Goal: Task Accomplishment & Management: Use online tool/utility

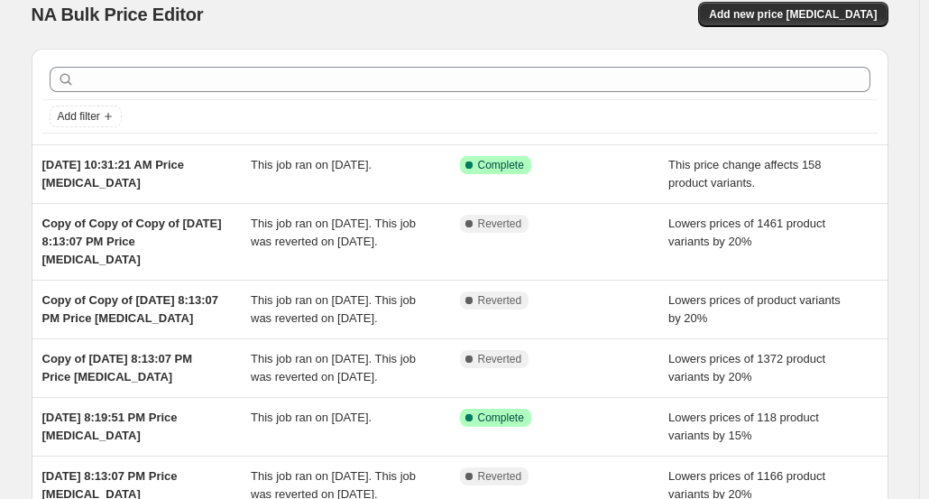
scroll to position [19, 0]
click at [808, 17] on span "Add new price [MEDICAL_DATA]" at bounding box center [793, 15] width 168 height 14
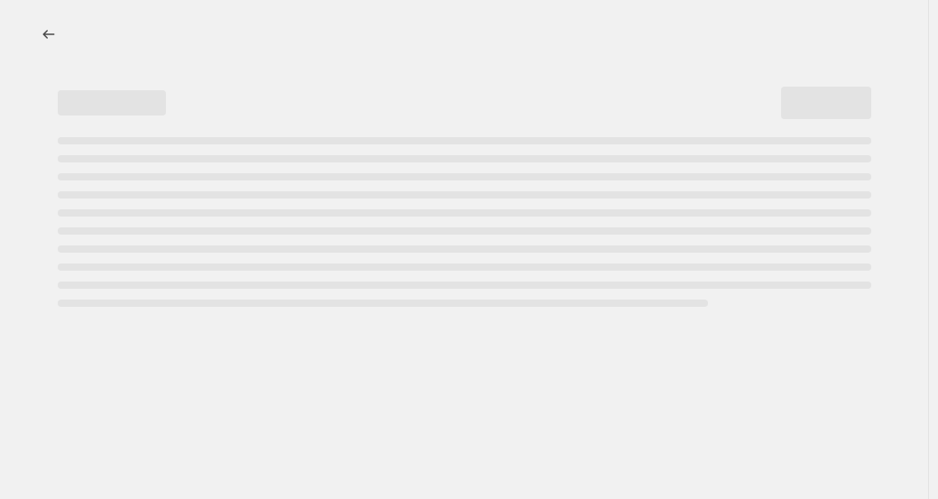
select select "percentage"
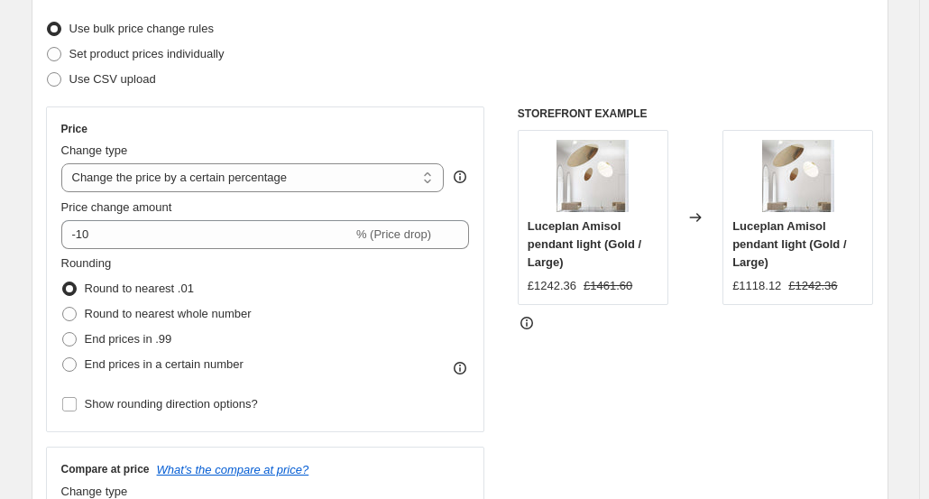
scroll to position [196, 0]
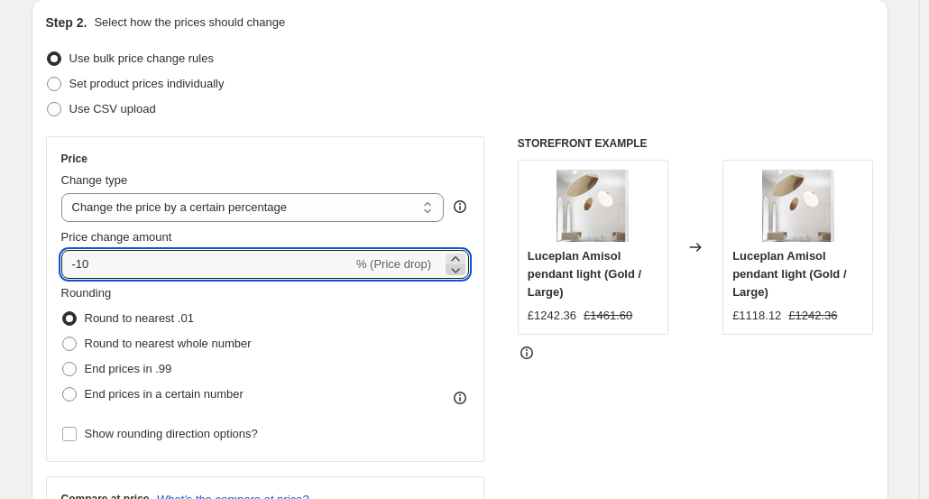
click at [461, 270] on icon at bounding box center [456, 270] width 9 height 5
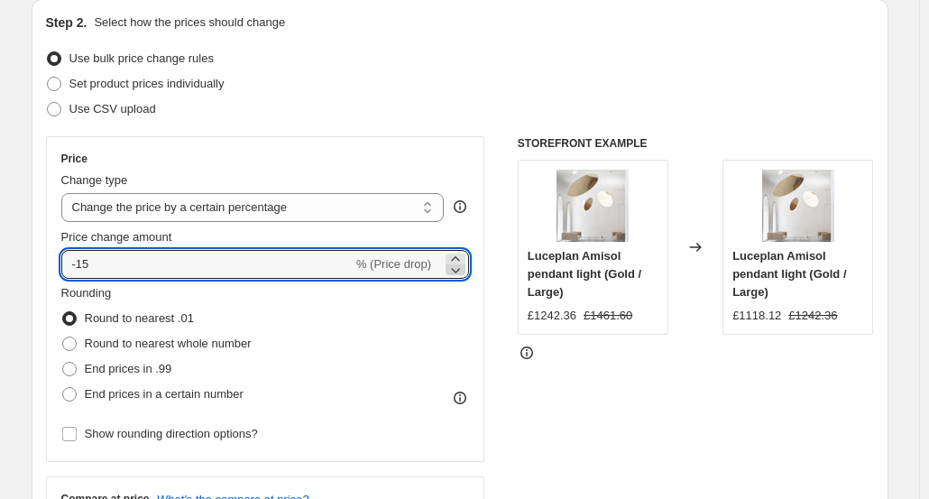
click at [461, 270] on icon at bounding box center [456, 270] width 9 height 5
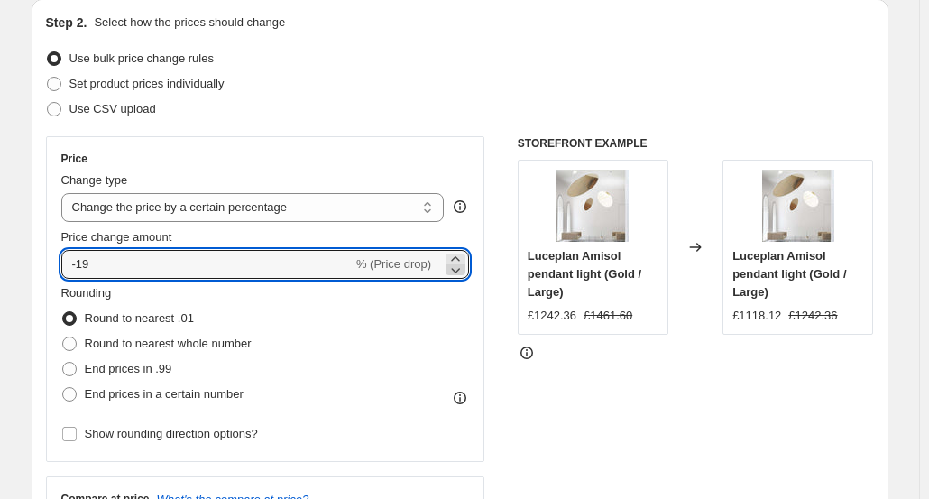
type input "-20"
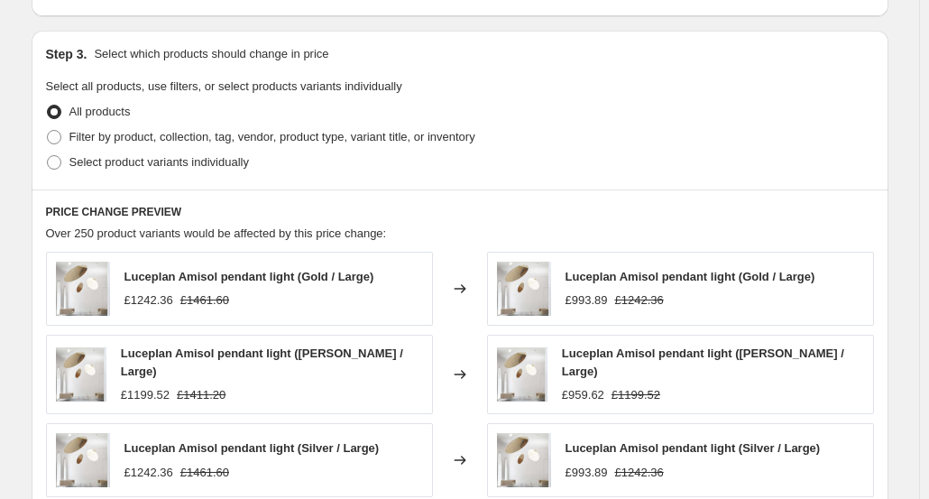
scroll to position [866, 0]
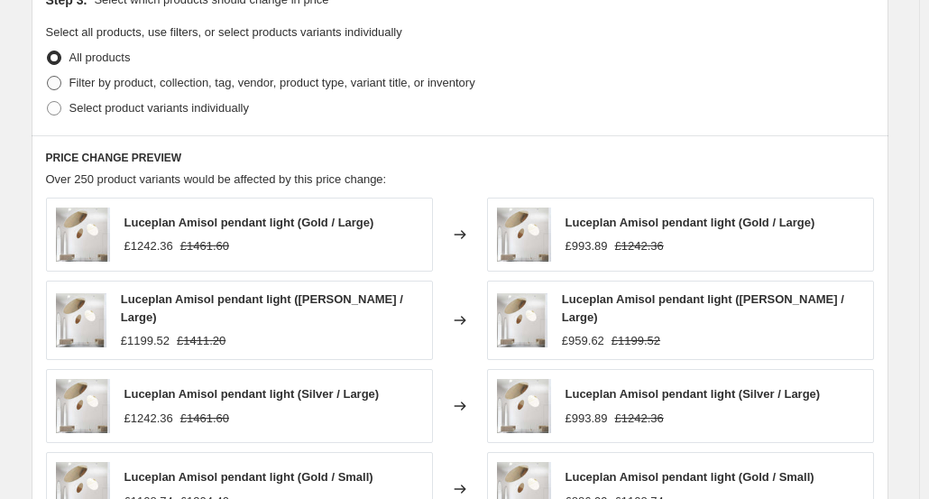
click at [60, 78] on span at bounding box center [54, 83] width 14 height 14
click at [48, 77] on input "Filter by product, collection, tag, vendor, product type, variant title, or inv…" at bounding box center [47, 76] width 1 height 1
radio input "true"
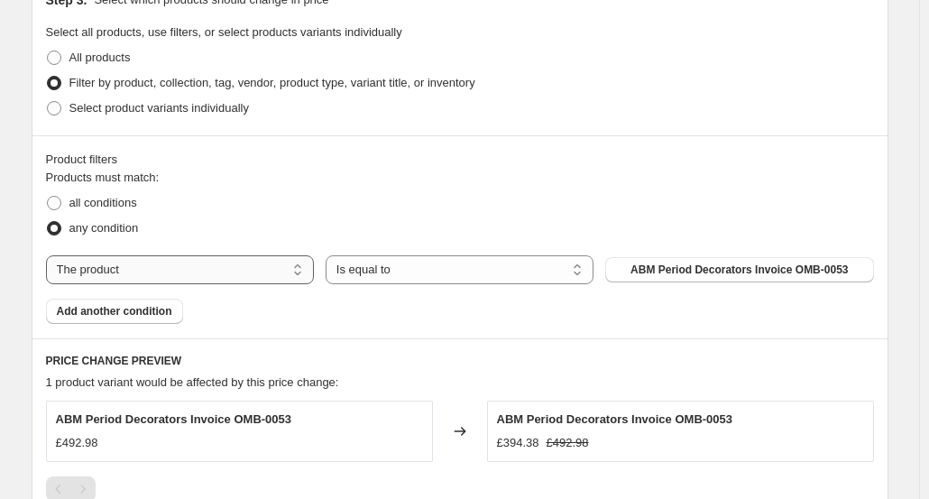
click at [302, 270] on select "The product The product's collection The product's tag The product's vendor The…" at bounding box center [180, 269] width 268 height 29
select select "tag"
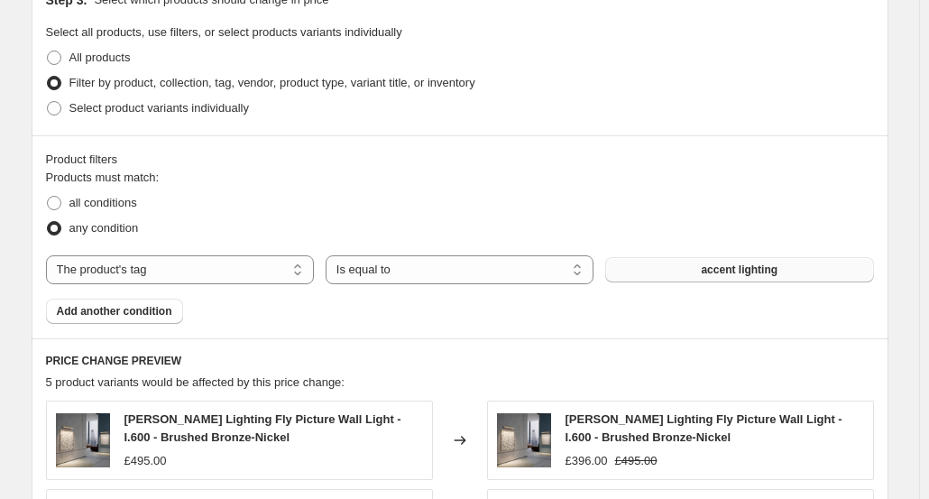
click at [683, 257] on button "accent lighting" at bounding box center [739, 269] width 268 height 25
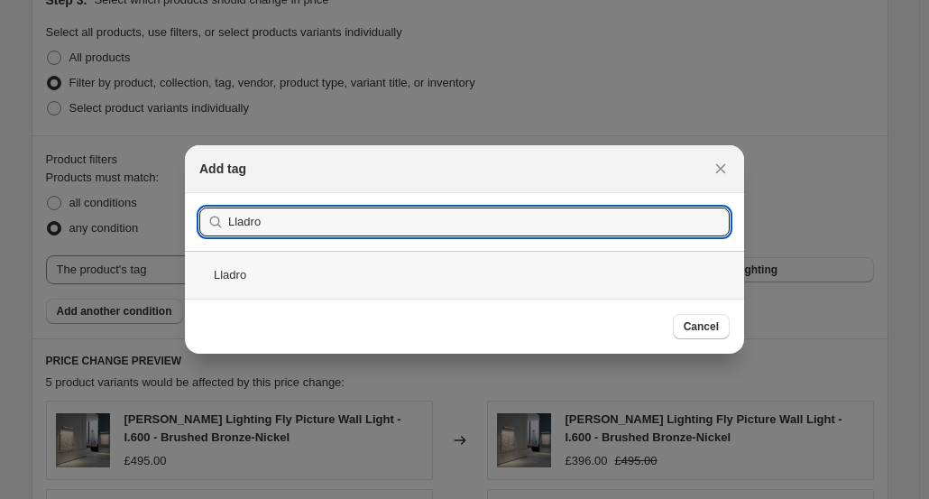
type input "Lladro"
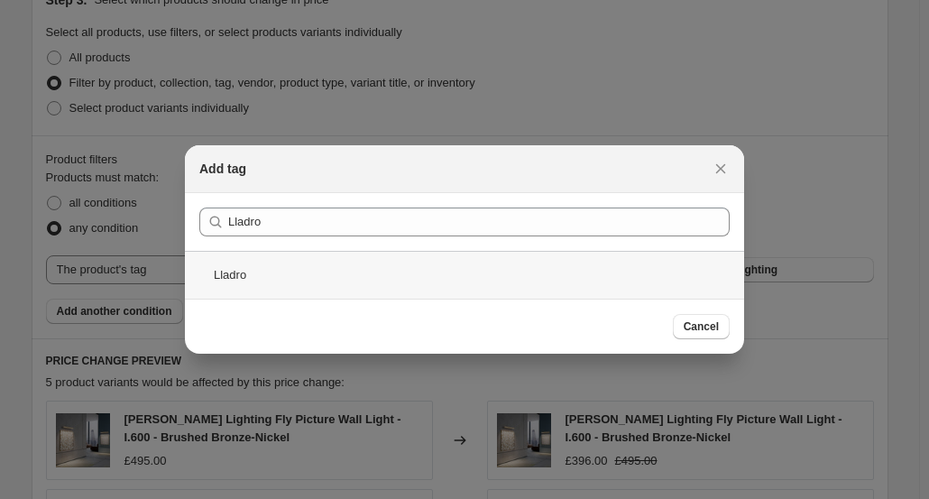
click at [213, 270] on div "Lladro" at bounding box center [464, 275] width 559 height 48
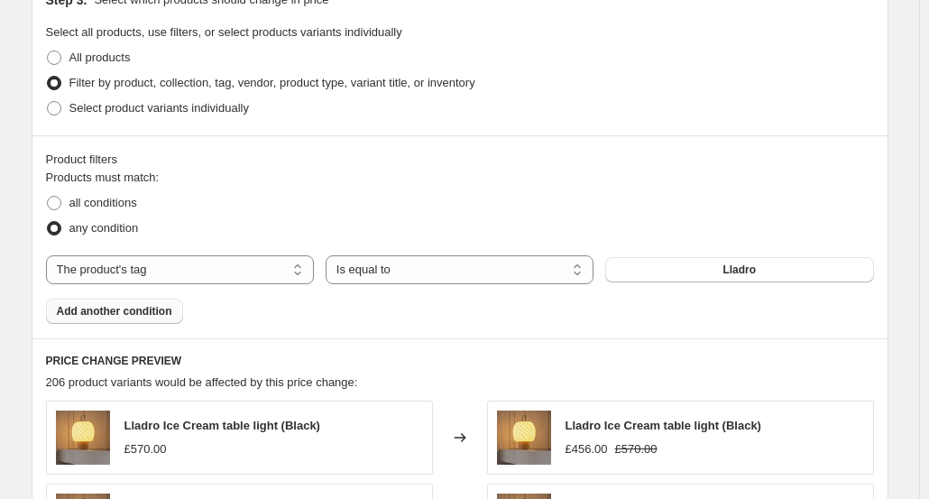
click at [135, 305] on span "Add another condition" at bounding box center [114, 311] width 115 height 14
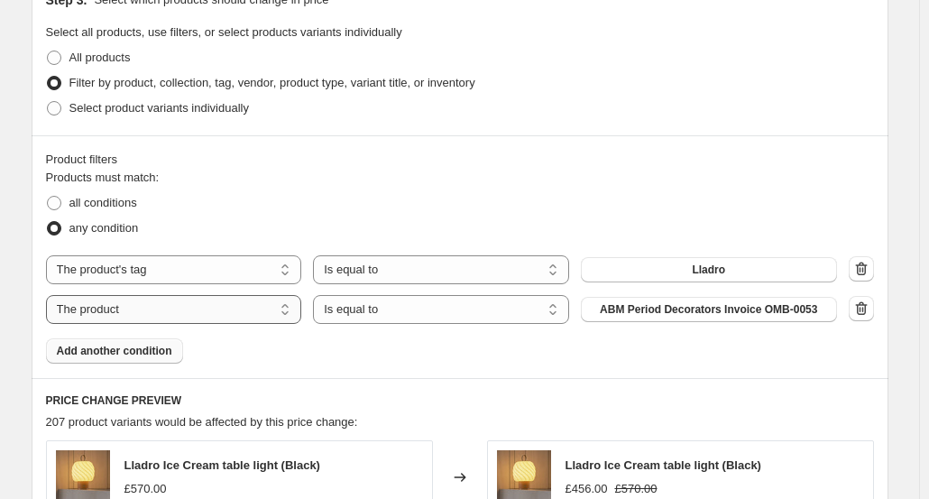
click at [237, 308] on select "The product The product's collection The product's tag The product's vendor The…" at bounding box center [174, 309] width 256 height 29
select select "tag"
click at [716, 306] on span "accent lighting" at bounding box center [708, 309] width 77 height 14
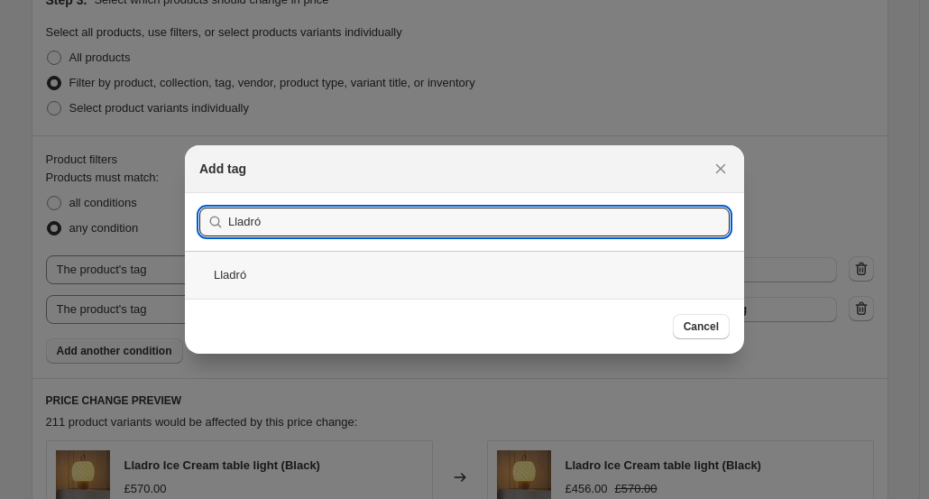
type input "Lladró"
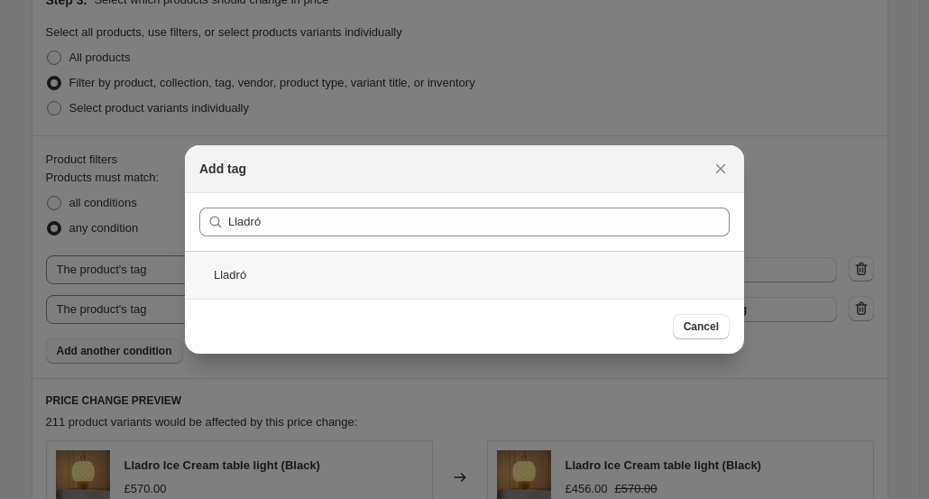
click at [243, 270] on div "Lladró" at bounding box center [464, 275] width 559 height 48
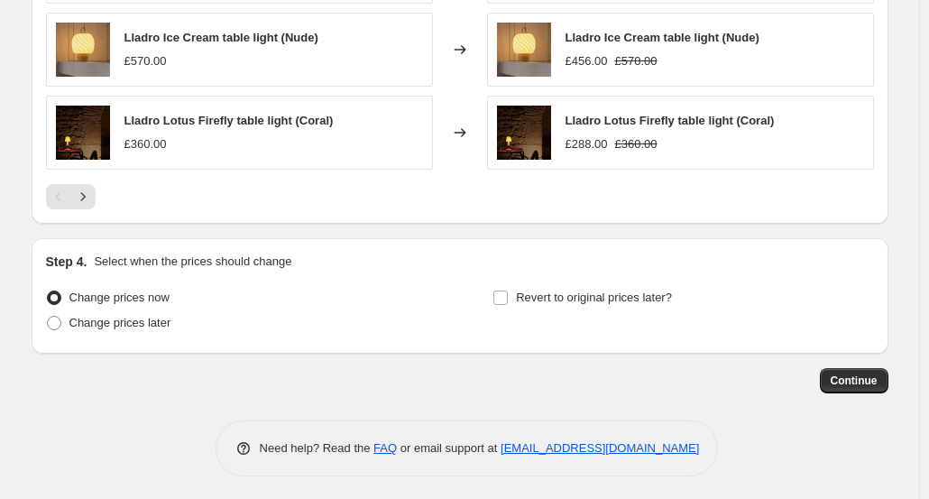
scroll to position [1489, 0]
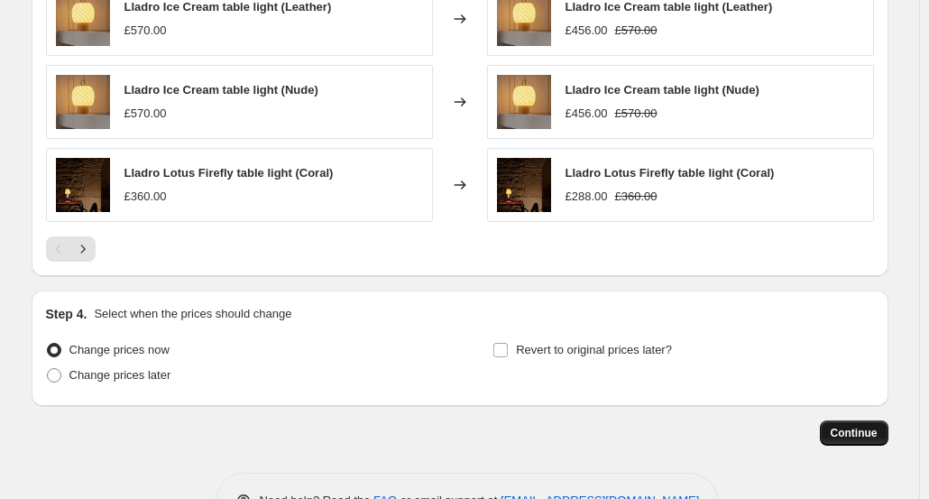
click at [853, 433] on span "Continue" at bounding box center [853, 433] width 47 height 14
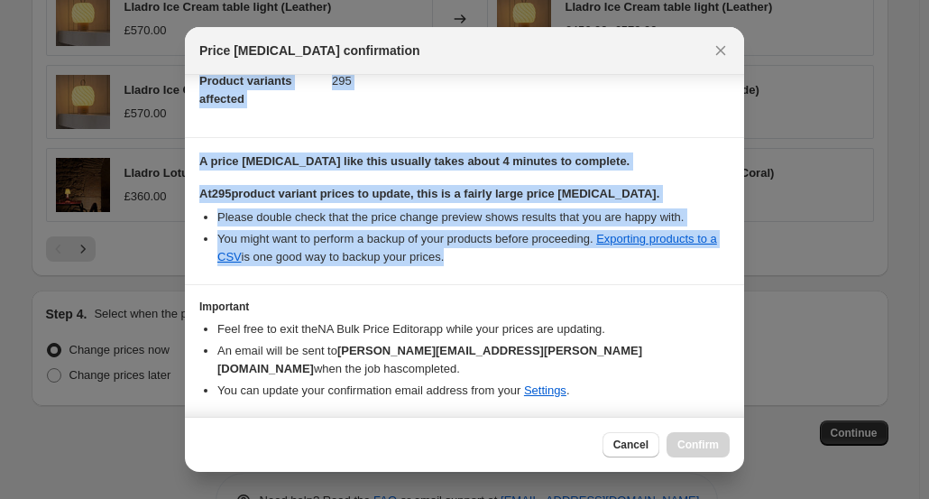
scroll to position [245, 0]
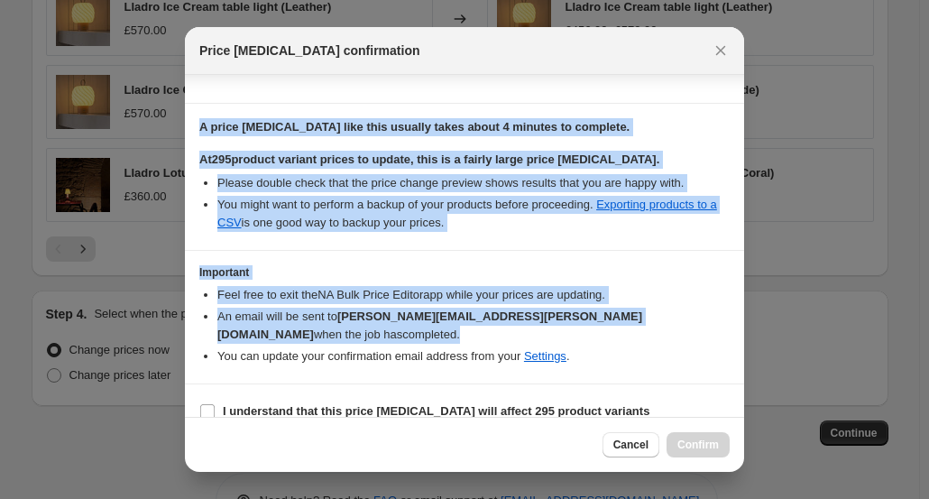
drag, startPoint x: 743, startPoint y: 157, endPoint x: 734, endPoint y: 311, distance: 154.4
click at [734, 311] on div "Confirmation for [DATE] 4:10:28 PM Price [MEDICAL_DATA] Price change Change the…" at bounding box center [464, 246] width 559 height 342
click at [409, 265] on h3 "Important" at bounding box center [464, 272] width 530 height 14
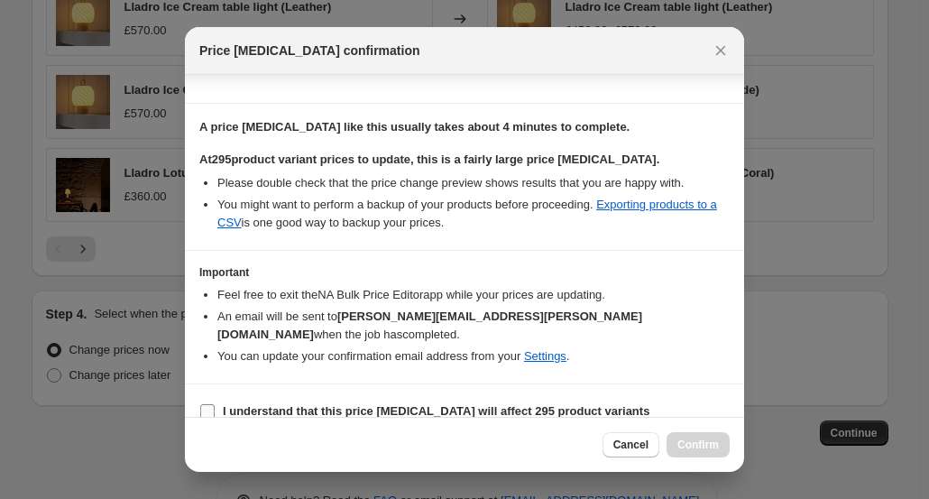
click at [206, 404] on input "I understand that this price [MEDICAL_DATA] will affect 295 product variants" at bounding box center [207, 411] width 14 height 14
checkbox input "true"
click at [725, 42] on icon "Close" at bounding box center [720, 50] width 18 height 18
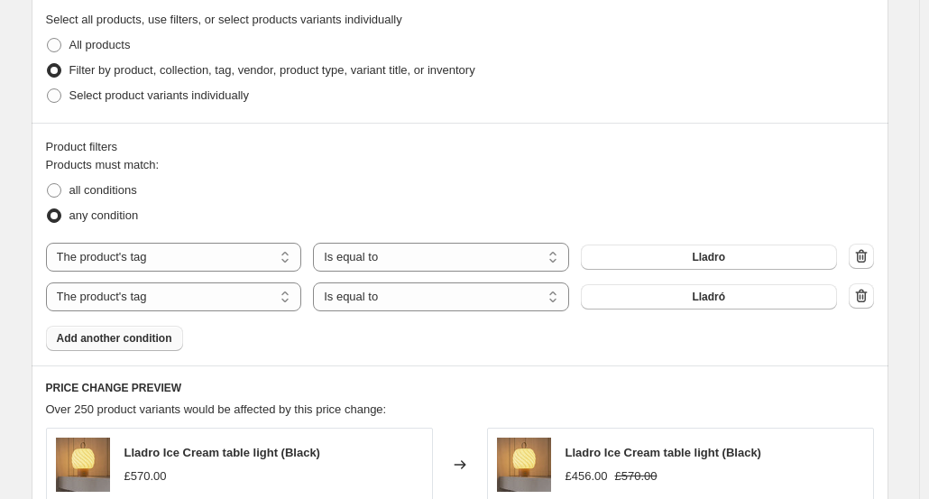
scroll to position [896, 0]
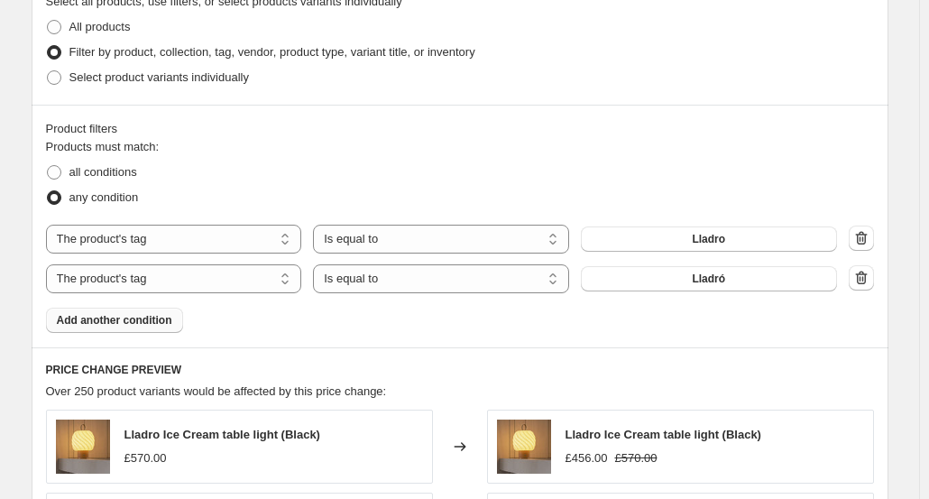
click at [119, 323] on span "Add another condition" at bounding box center [114, 320] width 115 height 14
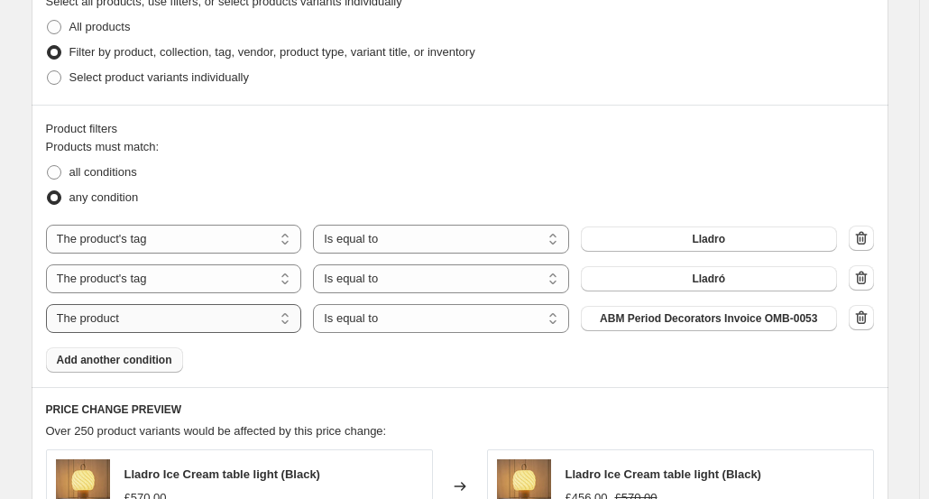
click at [290, 320] on select "The product The product's collection The product's tag The product's vendor The…" at bounding box center [174, 318] width 256 height 29
select select "title"
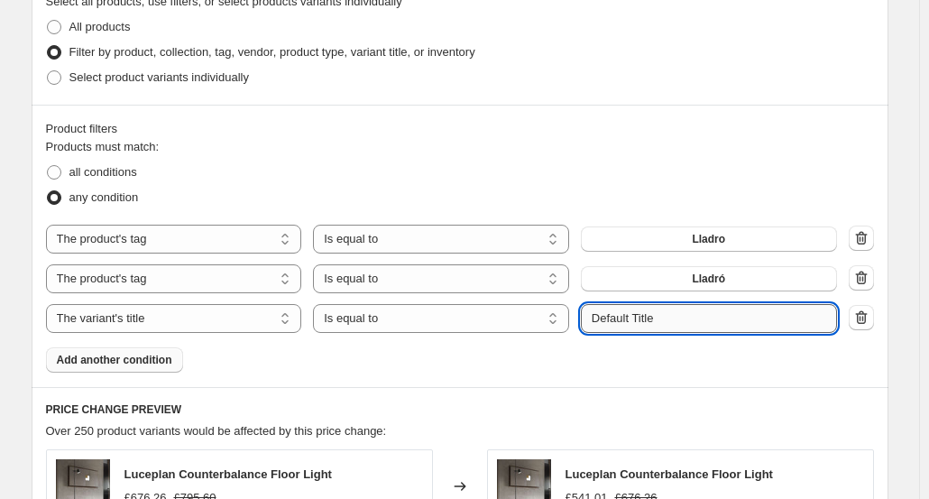
click at [654, 322] on input "Default Title" at bounding box center [709, 318] width 256 height 29
drag, startPoint x: 664, startPoint y: 320, endPoint x: 463, endPoint y: 296, distance: 201.6
click at [463, 296] on div "The product The product's collection The product's tag The product's vendor The…" at bounding box center [460, 279] width 828 height 108
type input "Lladro"
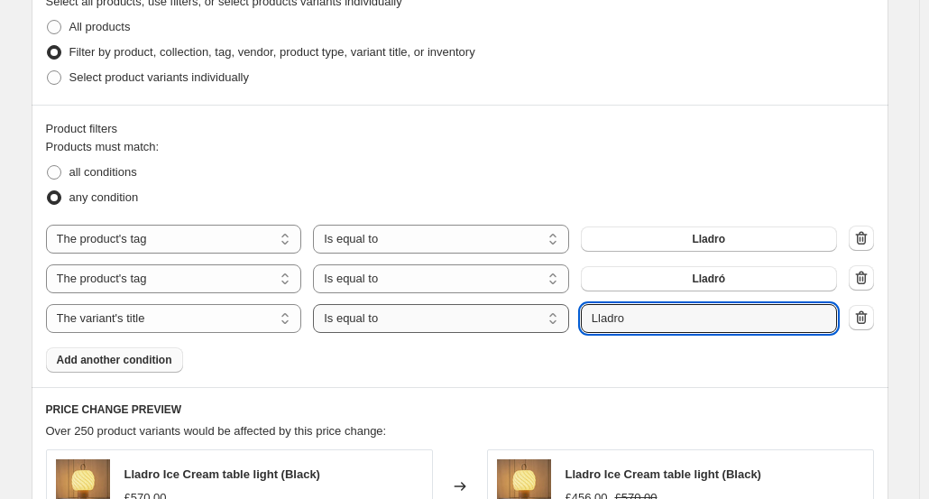
drag, startPoint x: 639, startPoint y: 312, endPoint x: 537, endPoint y: 317, distance: 102.0
click at [537, 317] on div "The product The product's collection The product's tag The product's vendor The…" at bounding box center [441, 318] width 791 height 29
type input ":"
type input "Lladro"
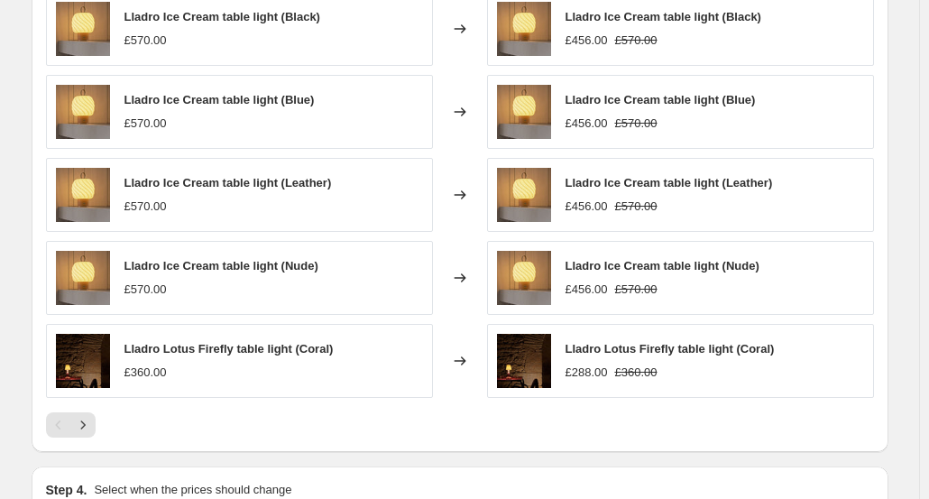
scroll to position [1581, 0]
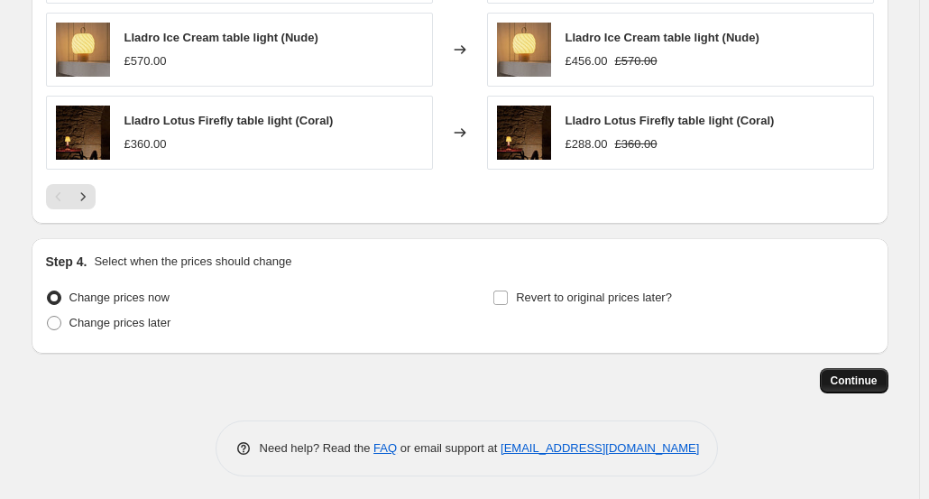
click at [856, 380] on span "Continue" at bounding box center [853, 380] width 47 height 14
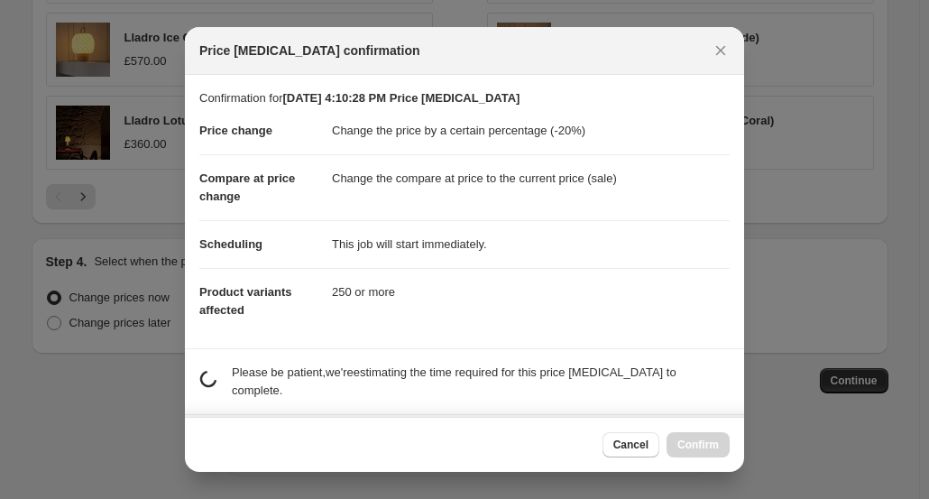
scroll to position [96, 0]
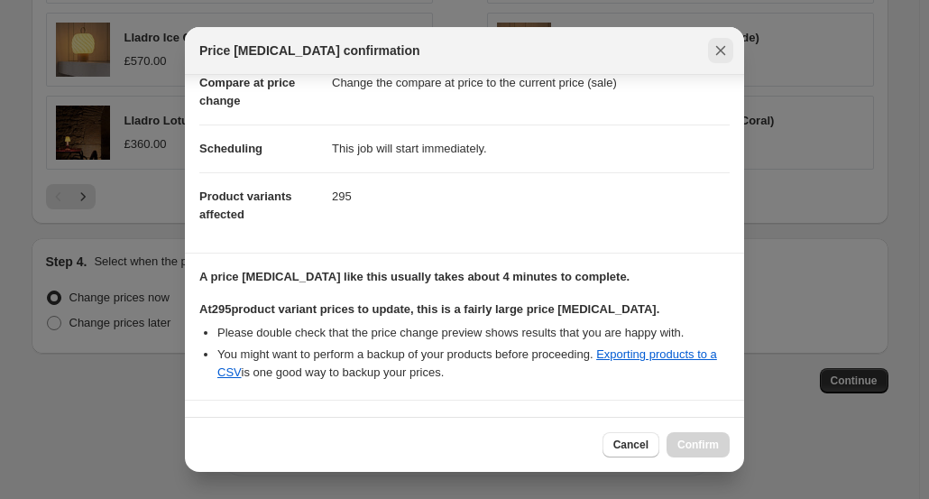
click at [721, 43] on icon "Close" at bounding box center [720, 50] width 18 height 18
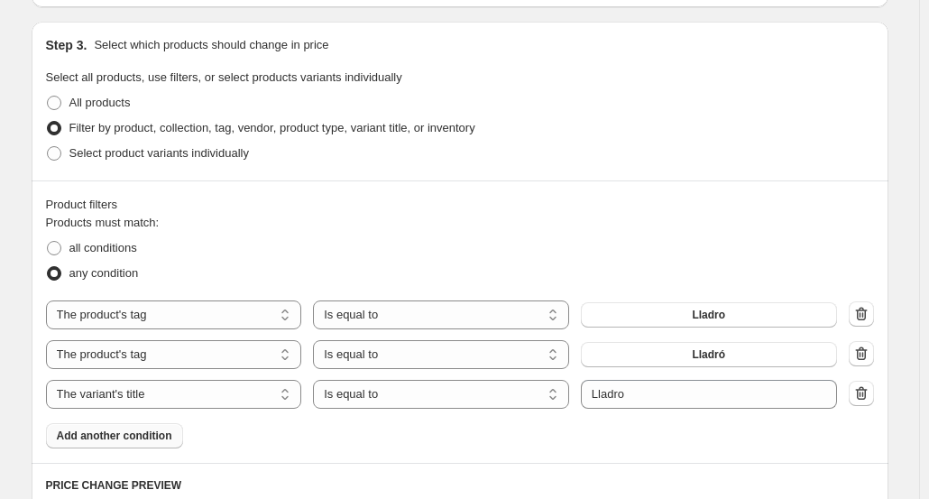
scroll to position [847, 0]
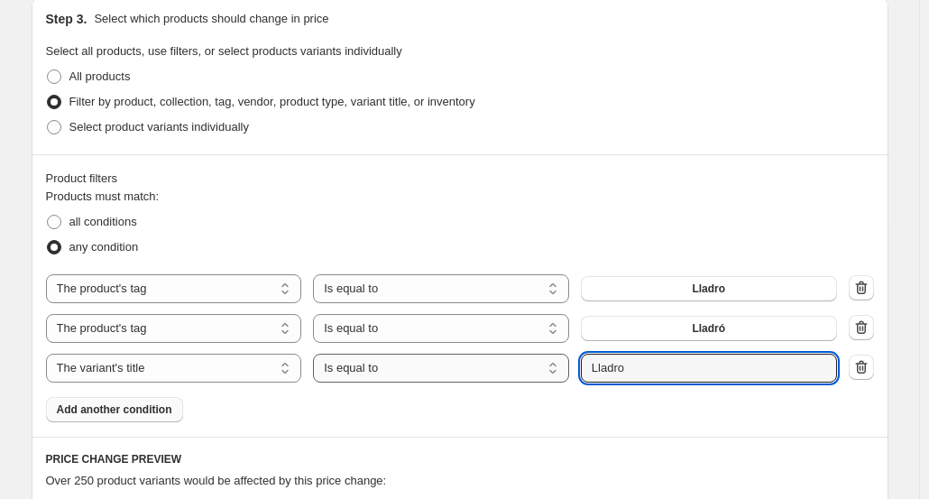
drag, startPoint x: 640, startPoint y: 371, endPoint x: 551, endPoint y: 353, distance: 91.1
click at [551, 353] on div "The product The product's collection The product's tag The product's vendor The…" at bounding box center [441, 367] width 791 height 29
click at [869, 375] on div at bounding box center [860, 367] width 25 height 27
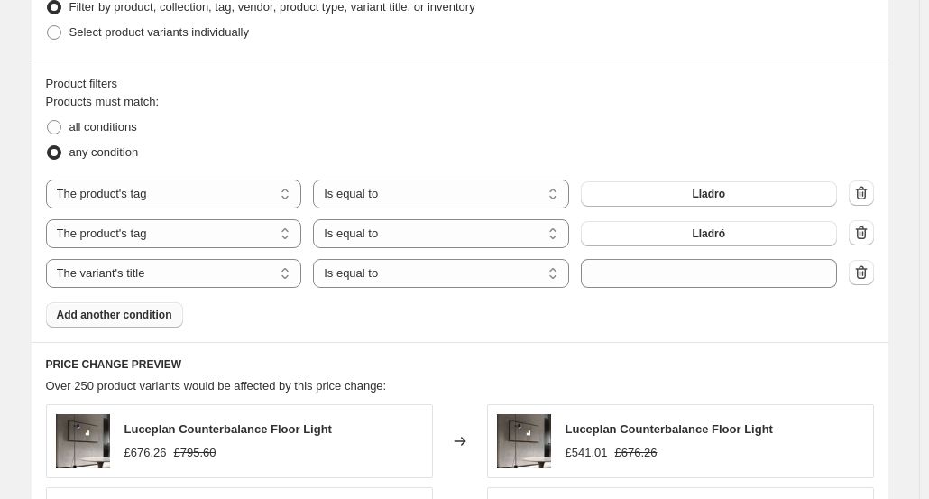
scroll to position [939, 0]
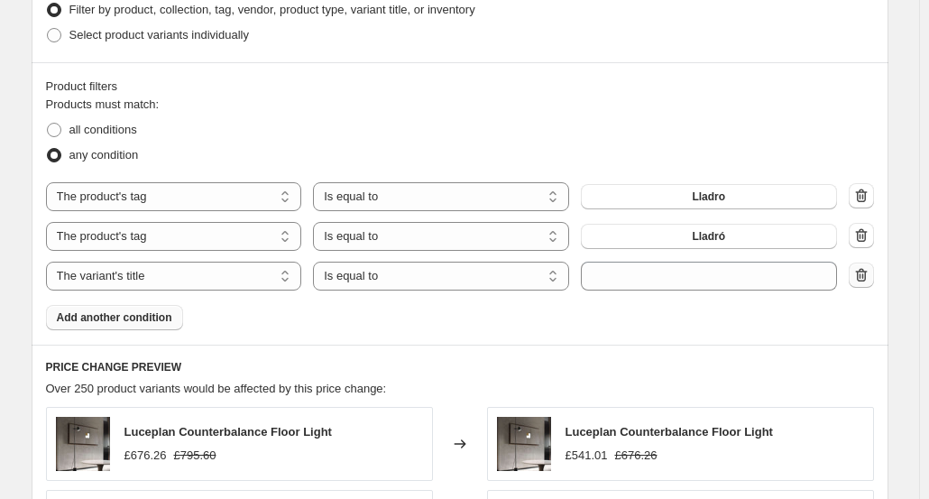
click at [863, 276] on icon "button" at bounding box center [862, 275] width 2 height 5
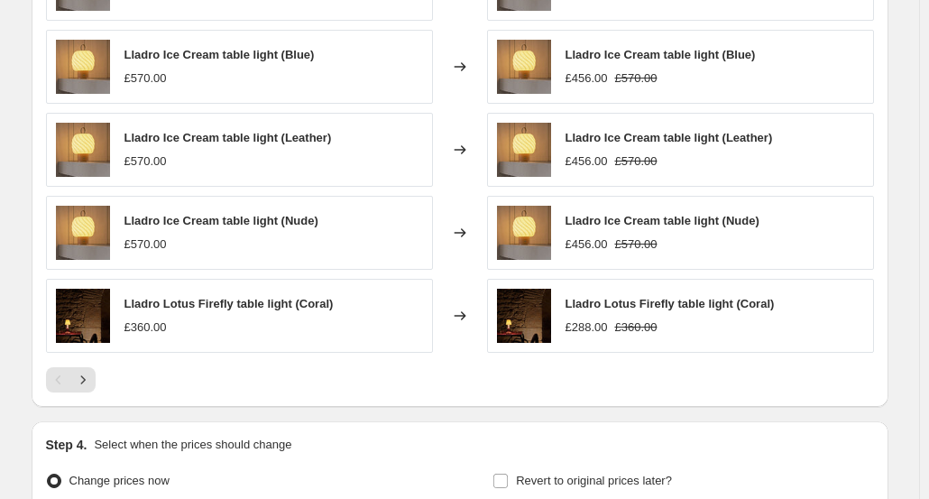
scroll to position [1542, 0]
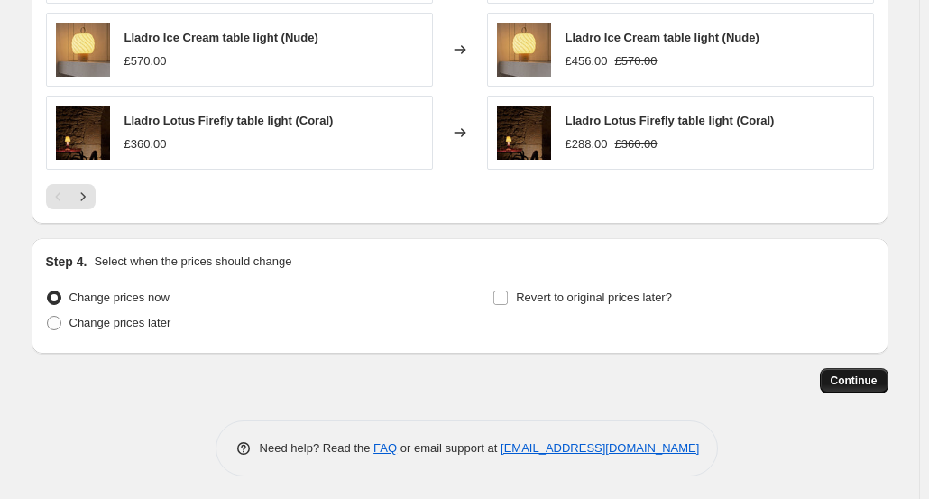
click at [858, 376] on span "Continue" at bounding box center [853, 380] width 47 height 14
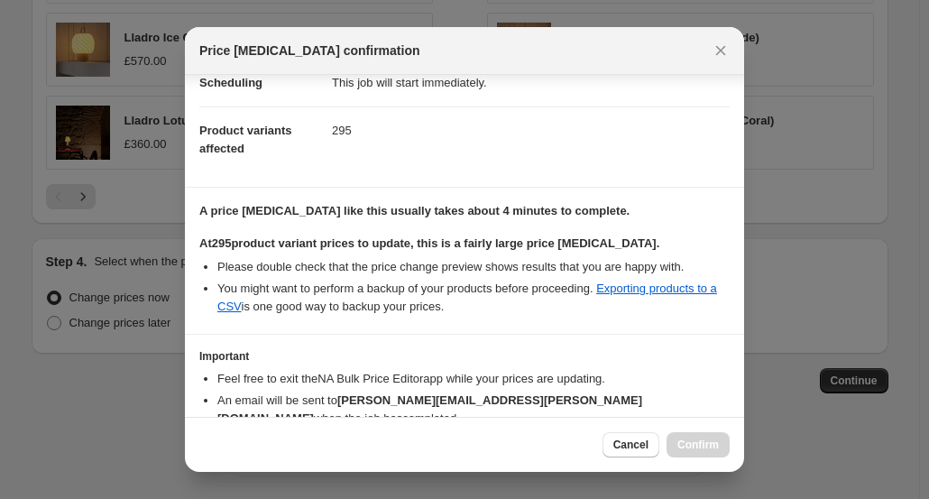
scroll to position [245, 0]
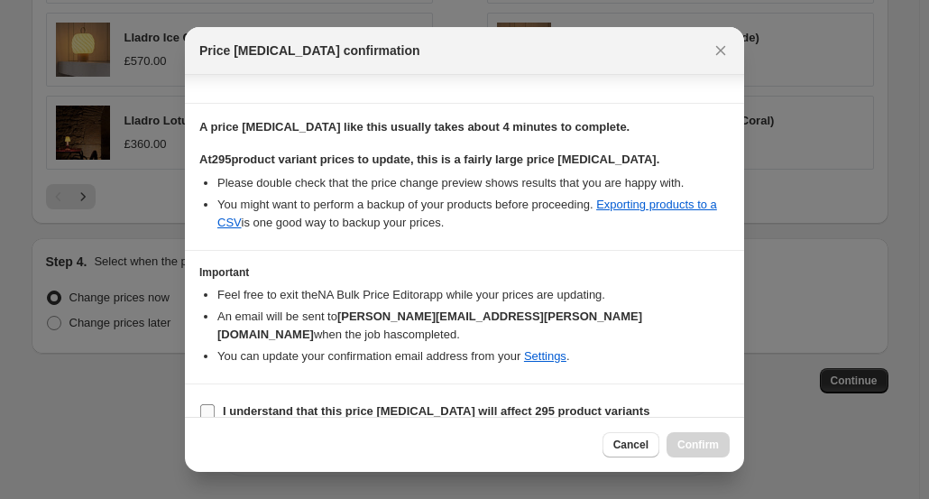
click at [206, 404] on input "I understand that this price [MEDICAL_DATA] will affect 295 product variants" at bounding box center [207, 411] width 14 height 14
checkbox input "true"
click at [705, 450] on span "Confirm" at bounding box center [697, 444] width 41 height 14
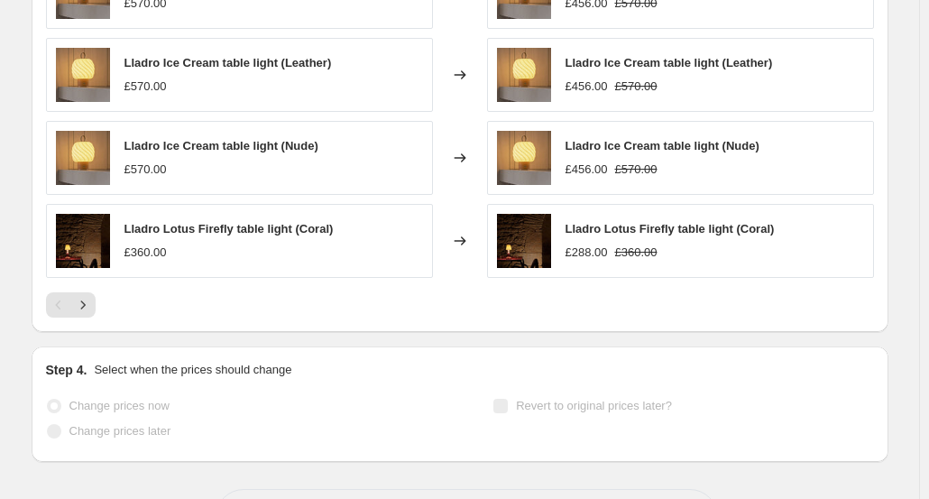
scroll to position [1589, 0]
